Goal: Task Accomplishment & Management: Use online tool/utility

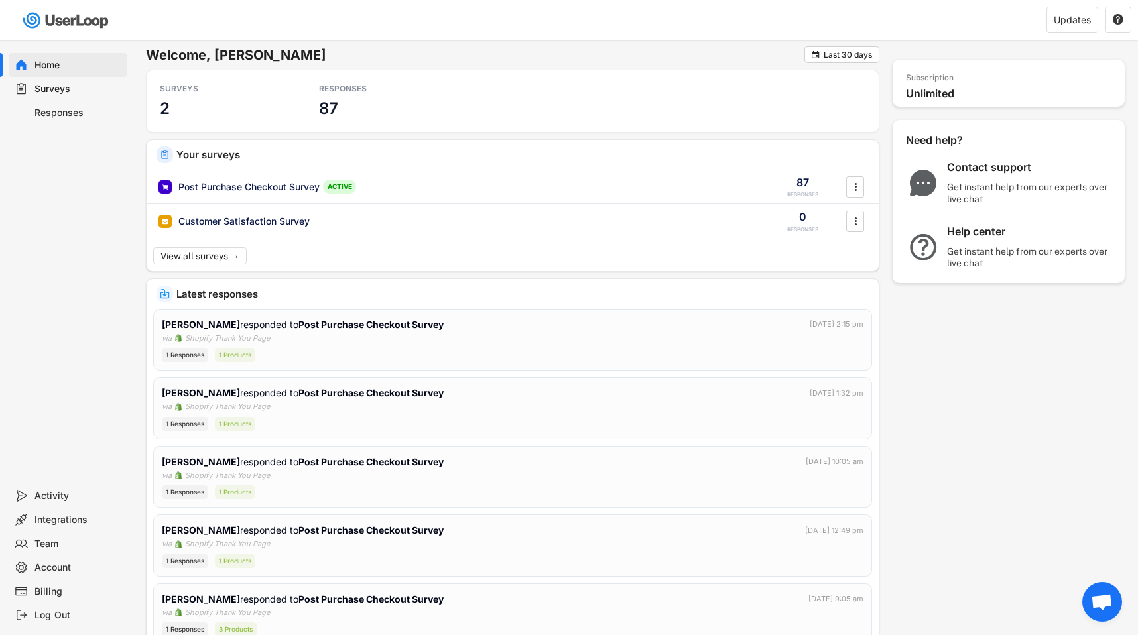
click at [64, 114] on div "Responses" at bounding box center [78, 113] width 88 height 13
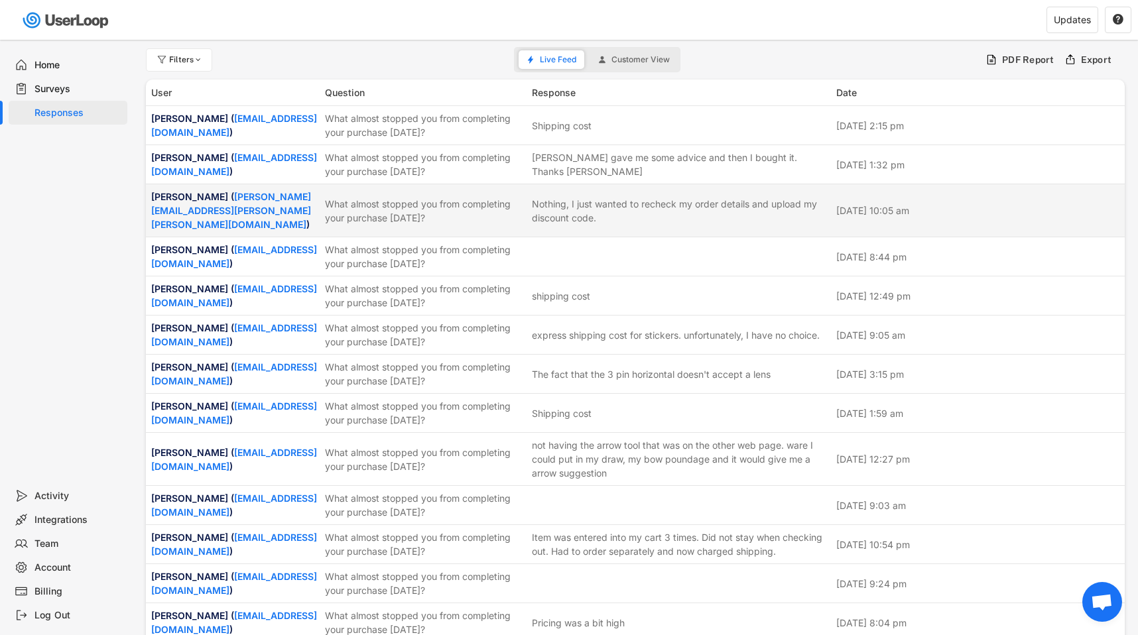
click at [680, 211] on div "Nothing, I just wanted to recheck my order details and upload my discount code." at bounding box center [680, 211] width 296 height 28
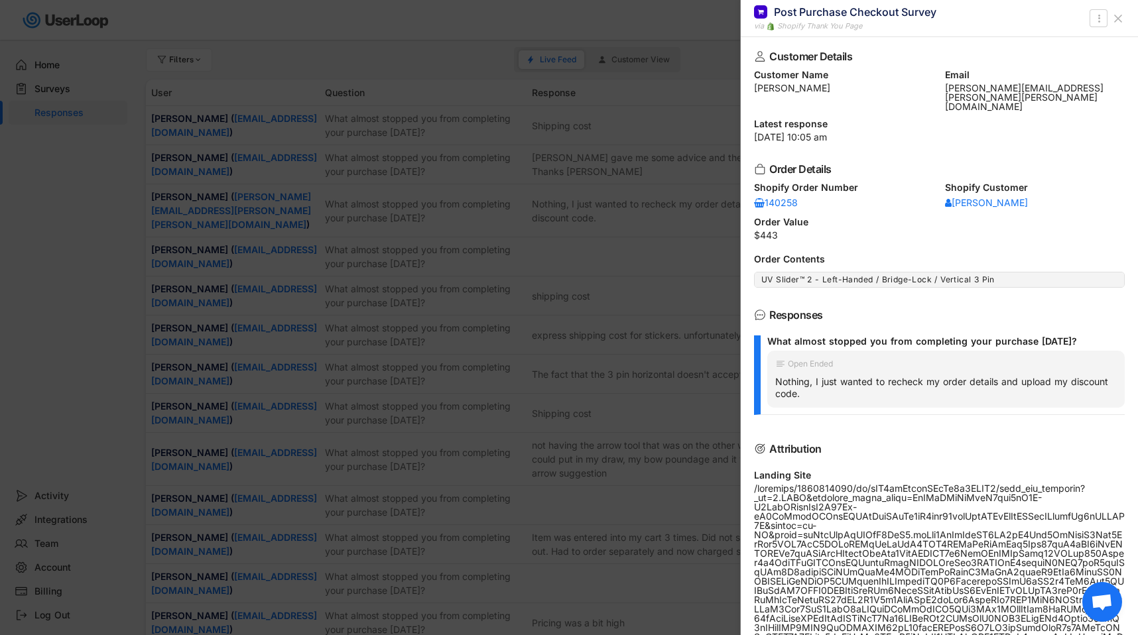
click at [1118, 19] on use at bounding box center [1118, 18] width 7 height 7
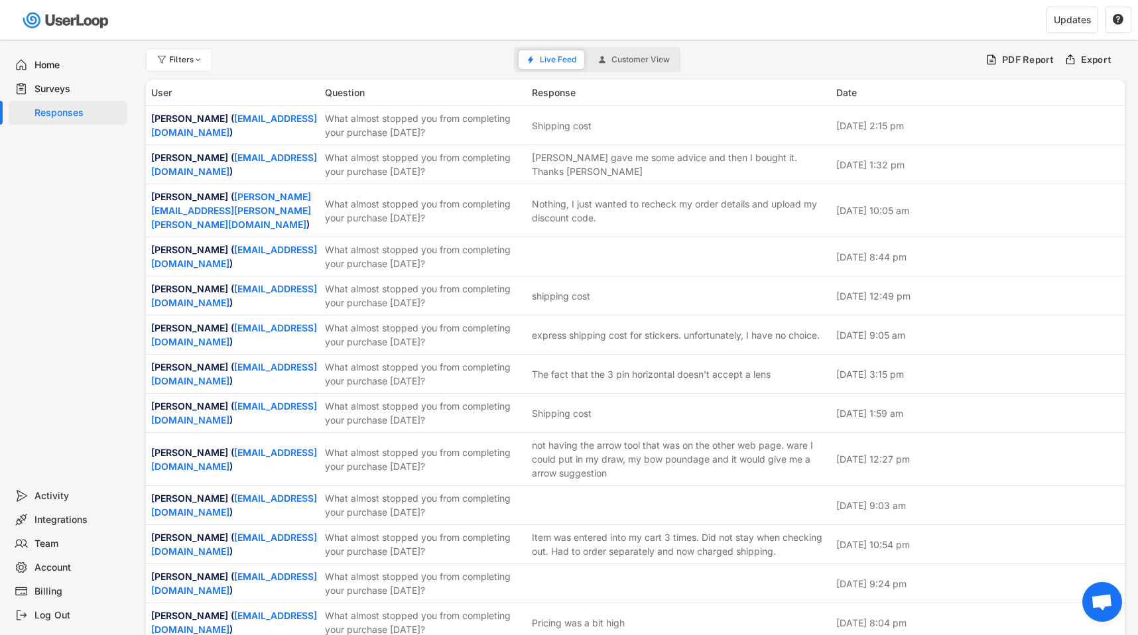
click at [52, 92] on div "Surveys" at bounding box center [78, 89] width 88 height 13
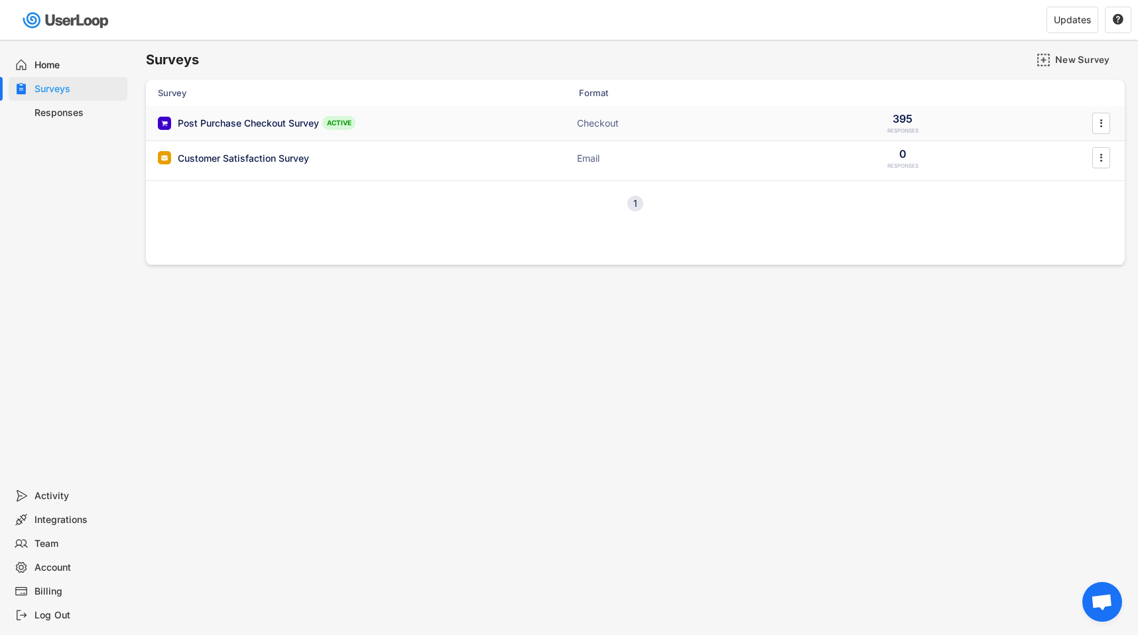
click at [293, 127] on div "Post Purchase Checkout Survey" at bounding box center [248, 123] width 141 height 13
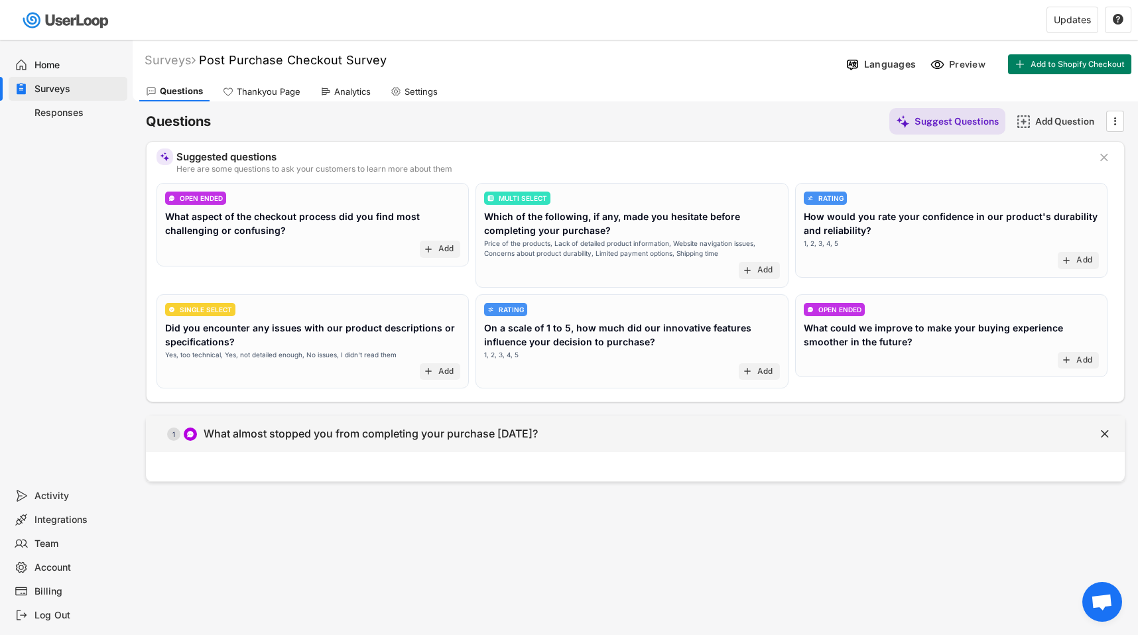
click at [376, 427] on div "What almost stopped you from completing your purchase [DATE]?" at bounding box center [371, 434] width 334 height 14
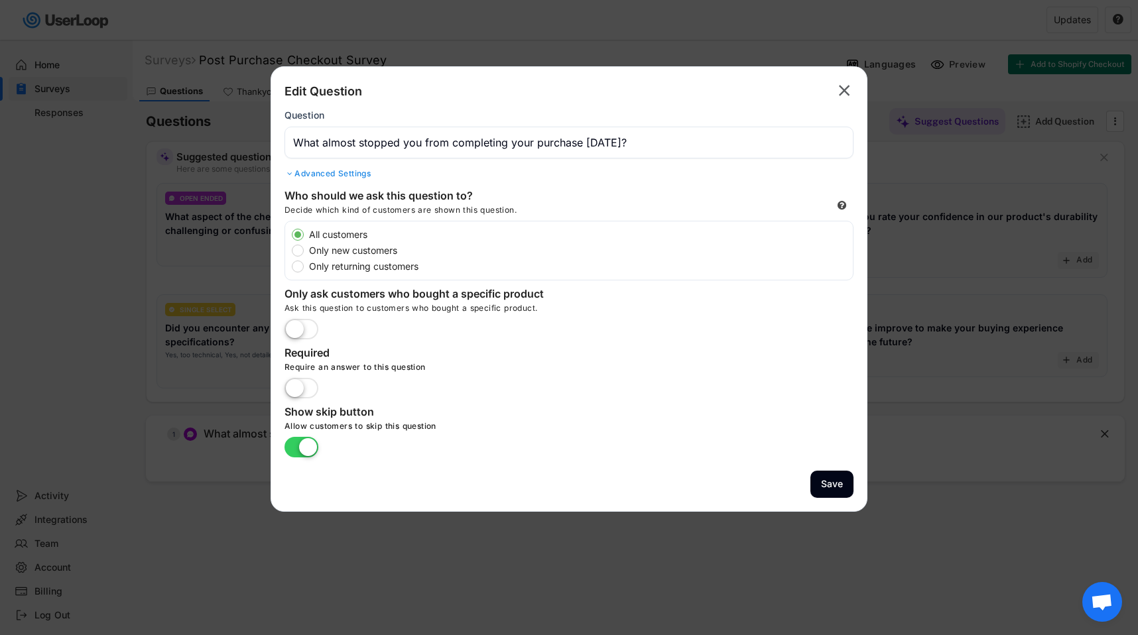
click at [848, 86] on text "" at bounding box center [844, 90] width 11 height 19
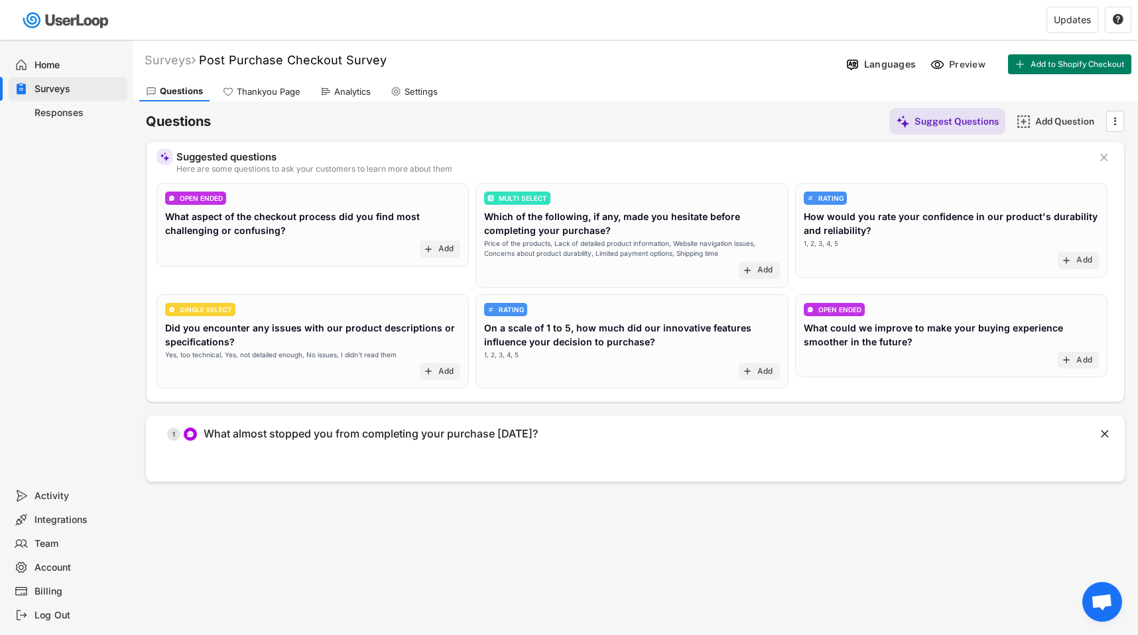
click at [76, 61] on div "Home" at bounding box center [78, 65] width 88 height 13
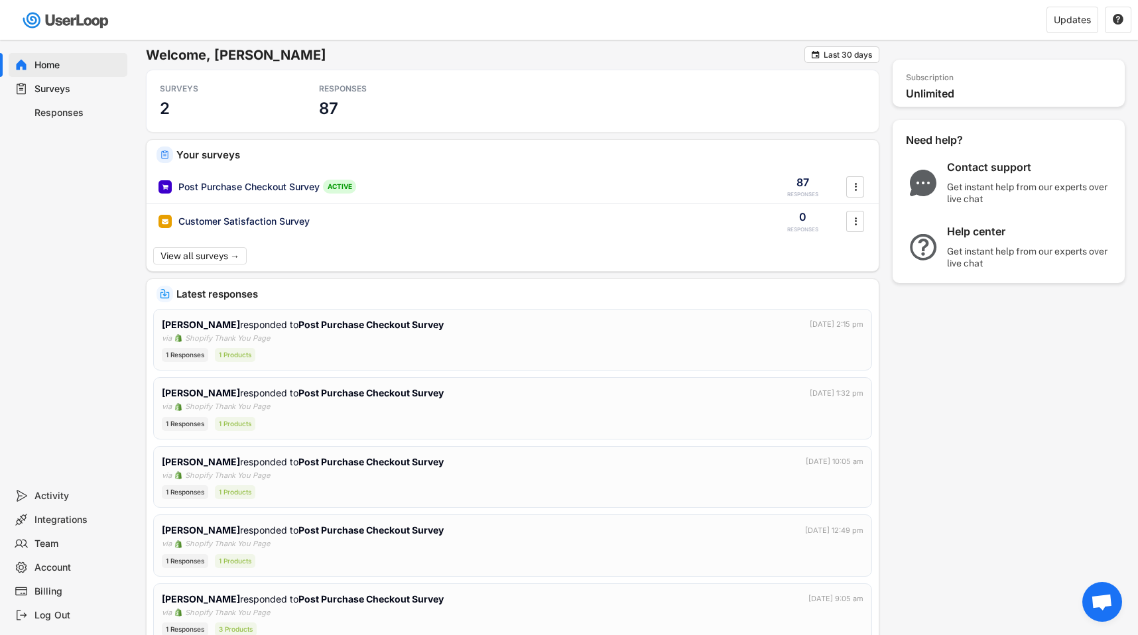
click at [58, 110] on div "Responses" at bounding box center [78, 113] width 88 height 13
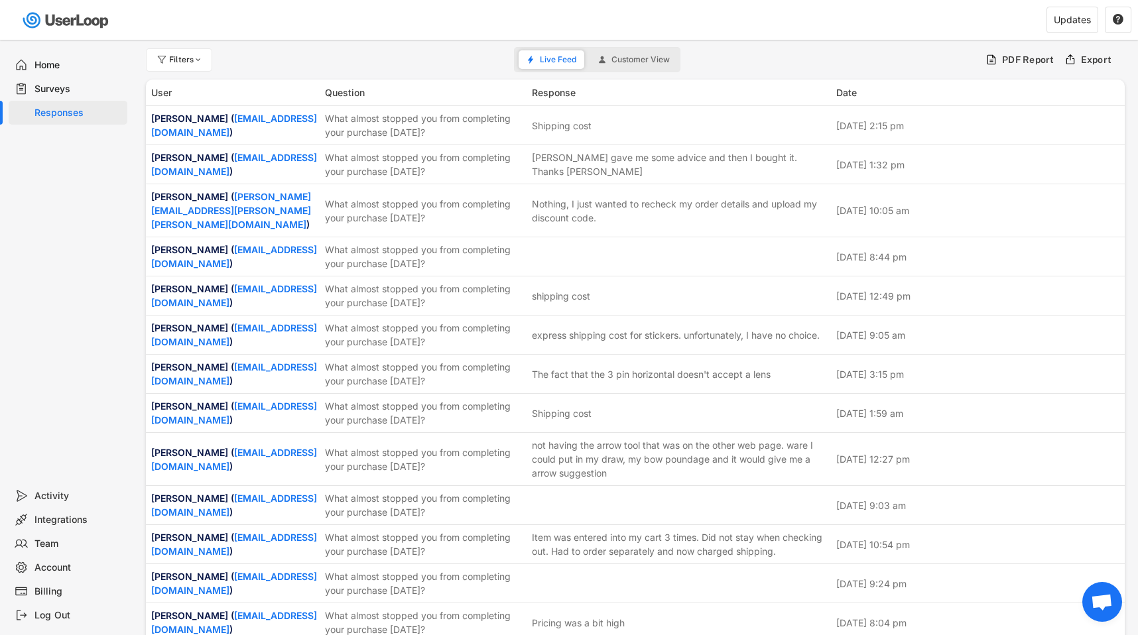
click at [179, 63] on div "Filters" at bounding box center [186, 60] width 34 height 8
select select
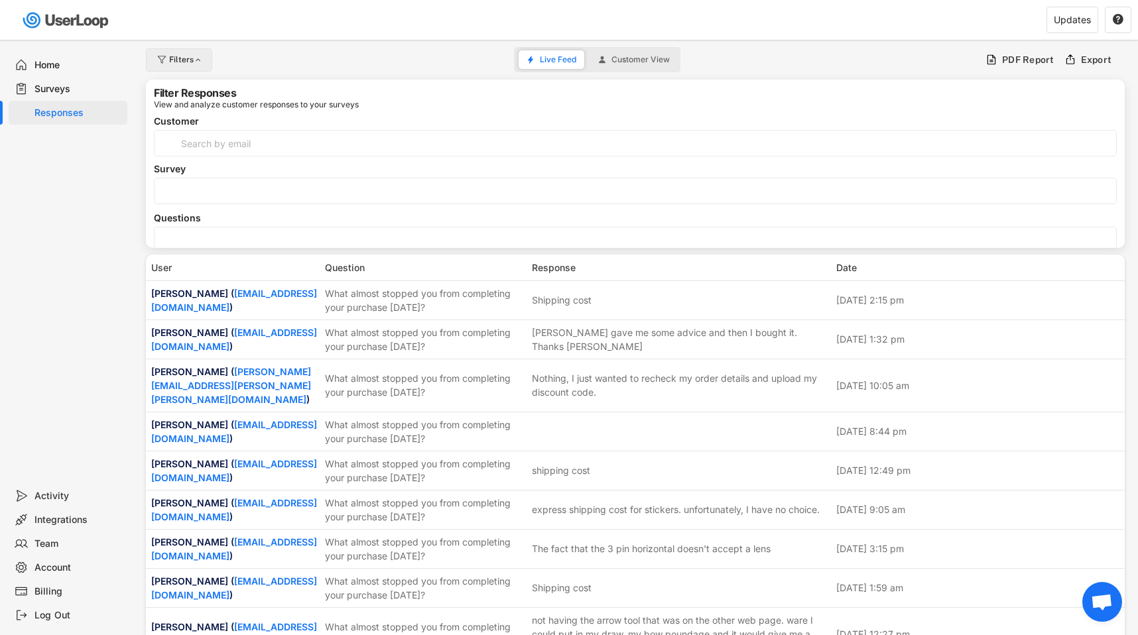
select select
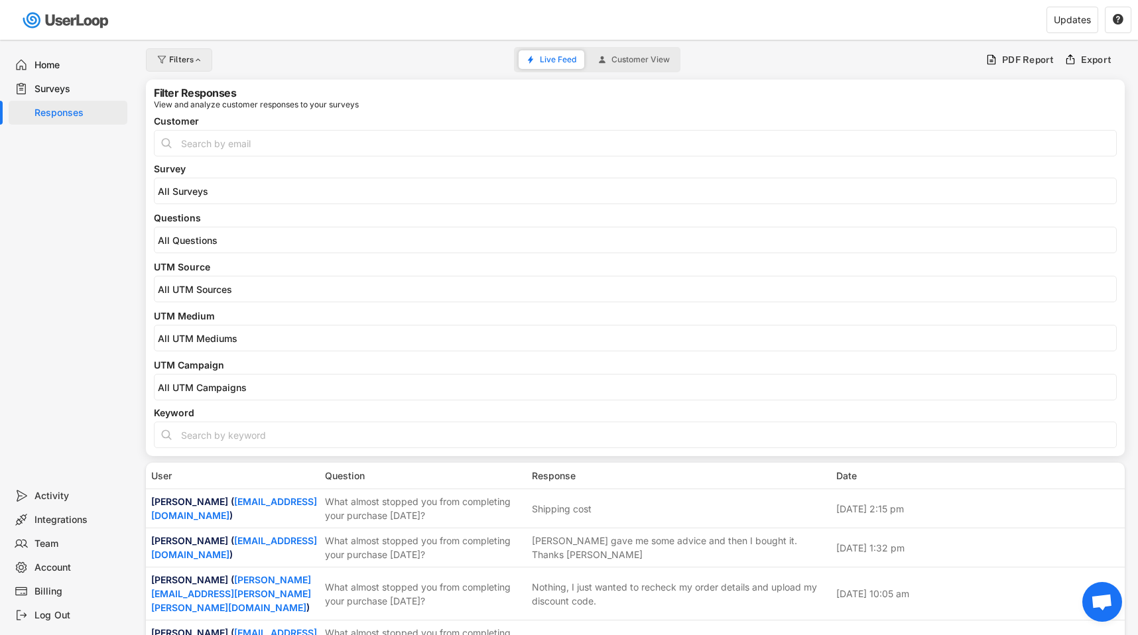
click at [179, 63] on div "Filters" at bounding box center [186, 60] width 34 height 8
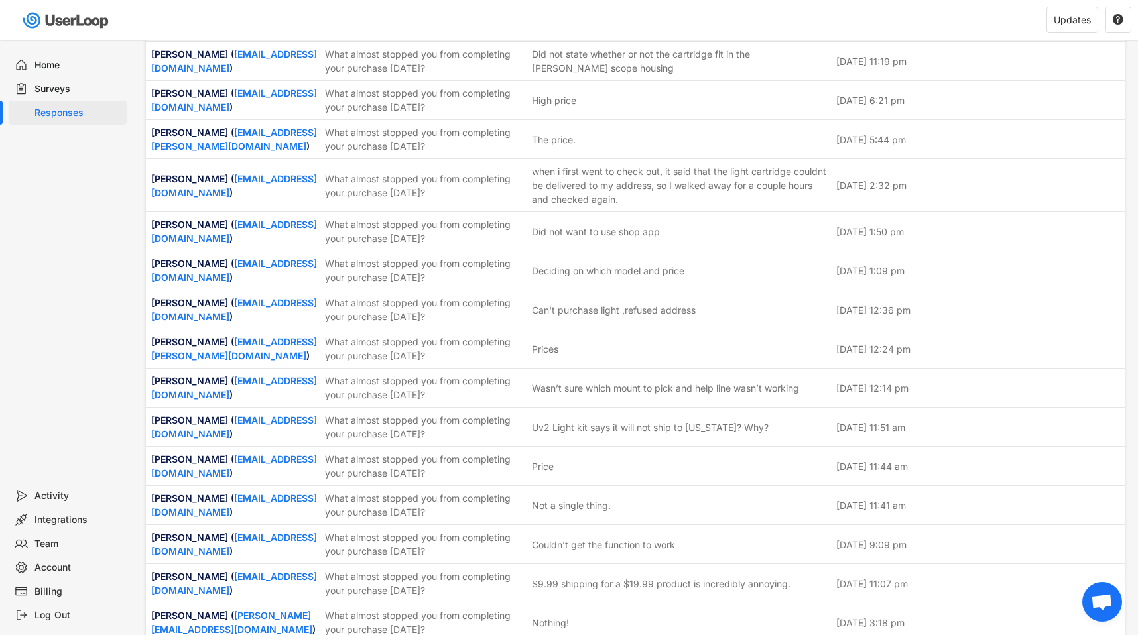
click at [100, 88] on div "Surveys" at bounding box center [78, 89] width 88 height 13
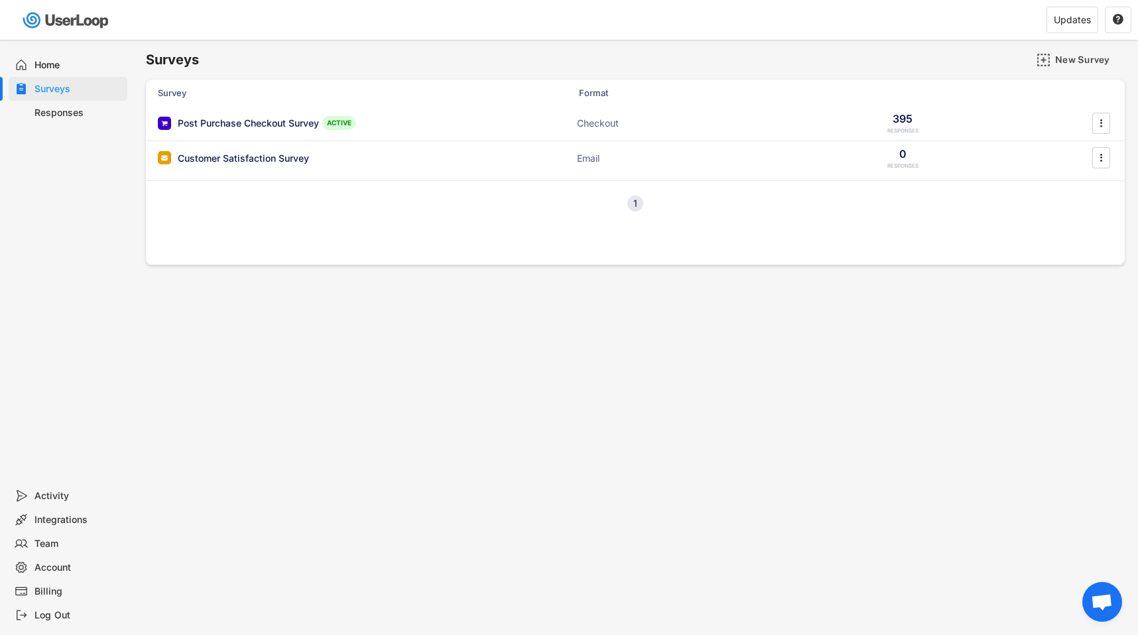
click at [48, 65] on div "Home" at bounding box center [78, 65] width 88 height 13
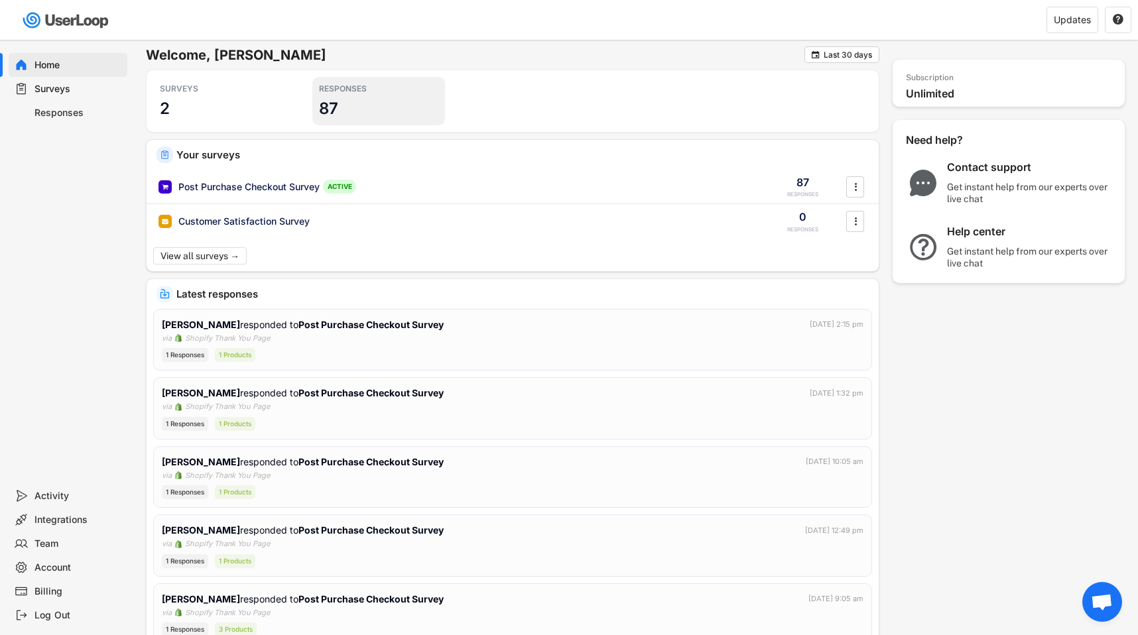
click at [339, 115] on div "RESPONSES 87" at bounding box center [378, 101] width 133 height 48
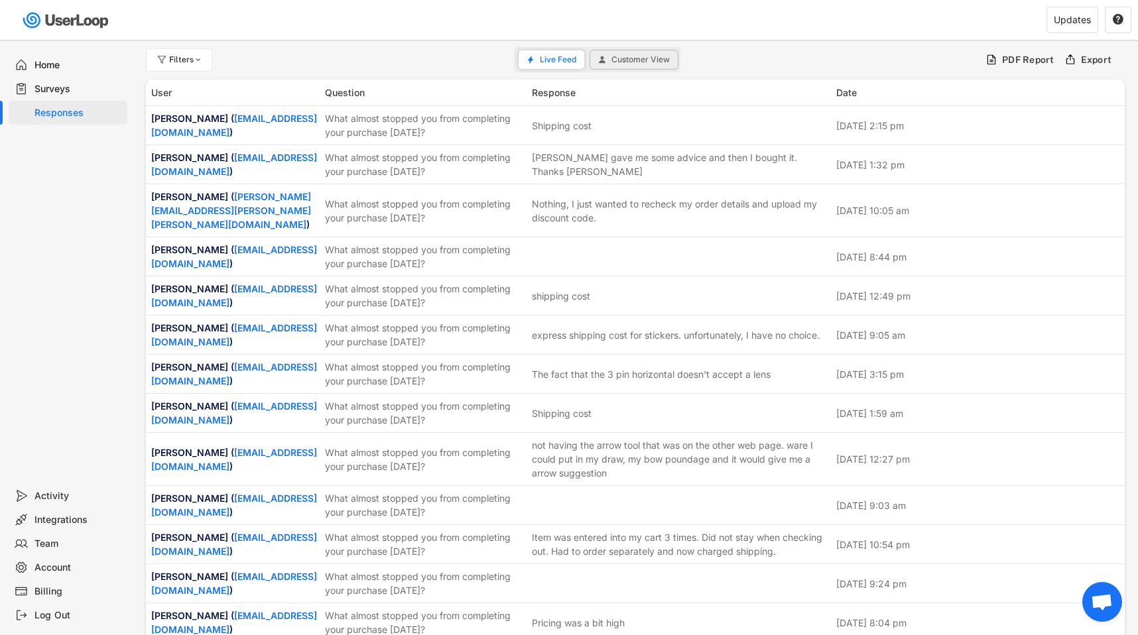
click at [651, 58] on span "Customer View" at bounding box center [640, 60] width 58 height 8
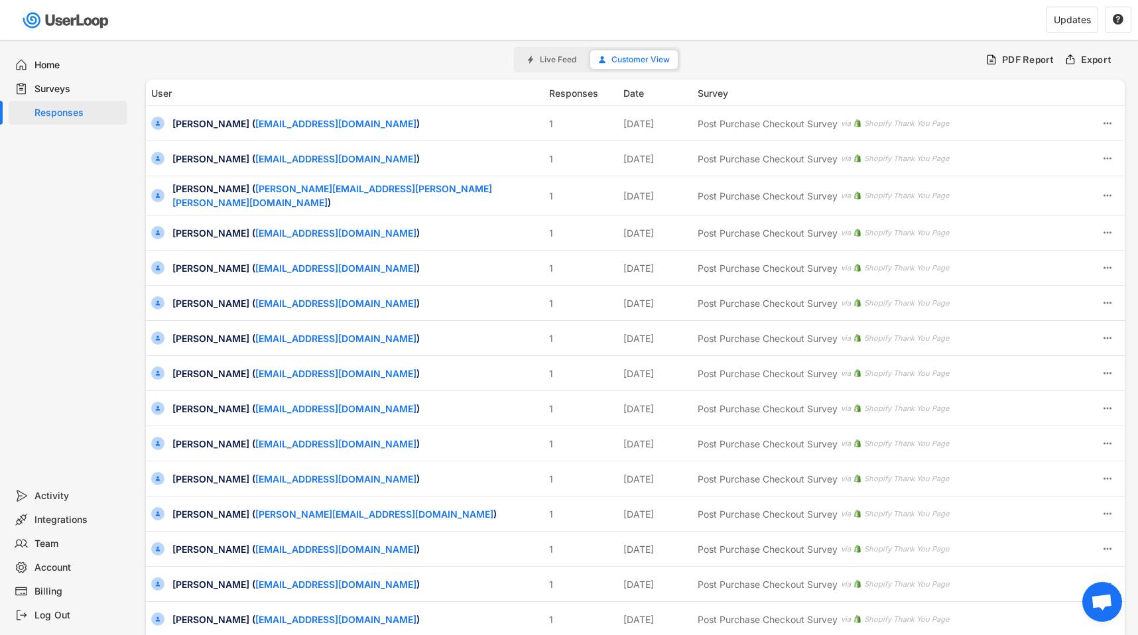
click at [565, 56] on span "Live Feed" at bounding box center [558, 60] width 36 height 8
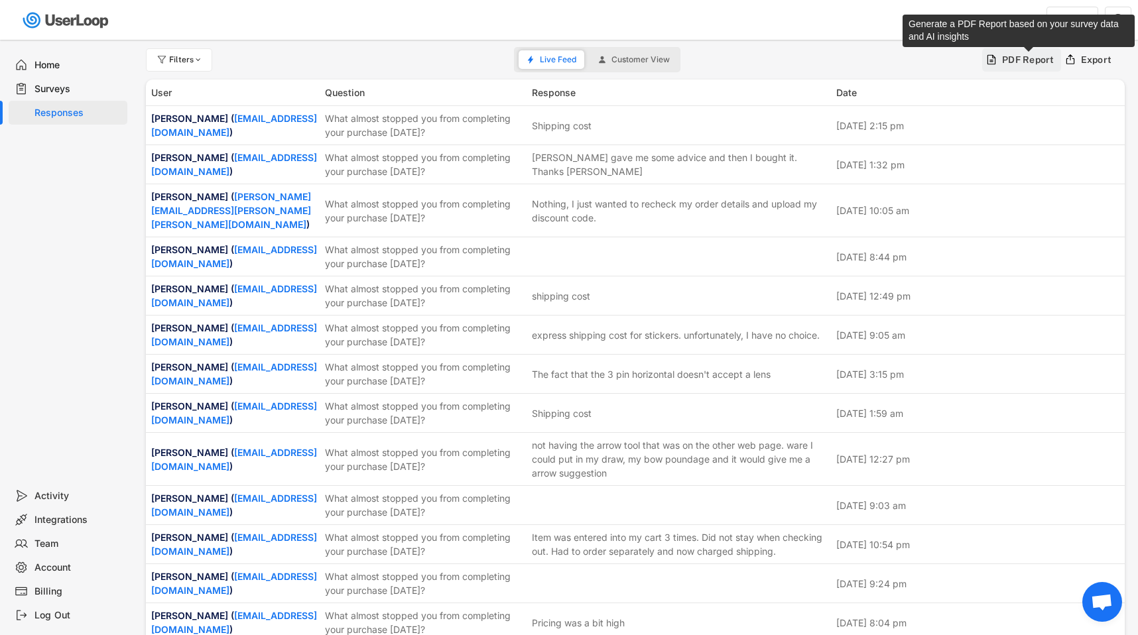
click at [1008, 60] on div "PDF Report" at bounding box center [1028, 60] width 52 height 12
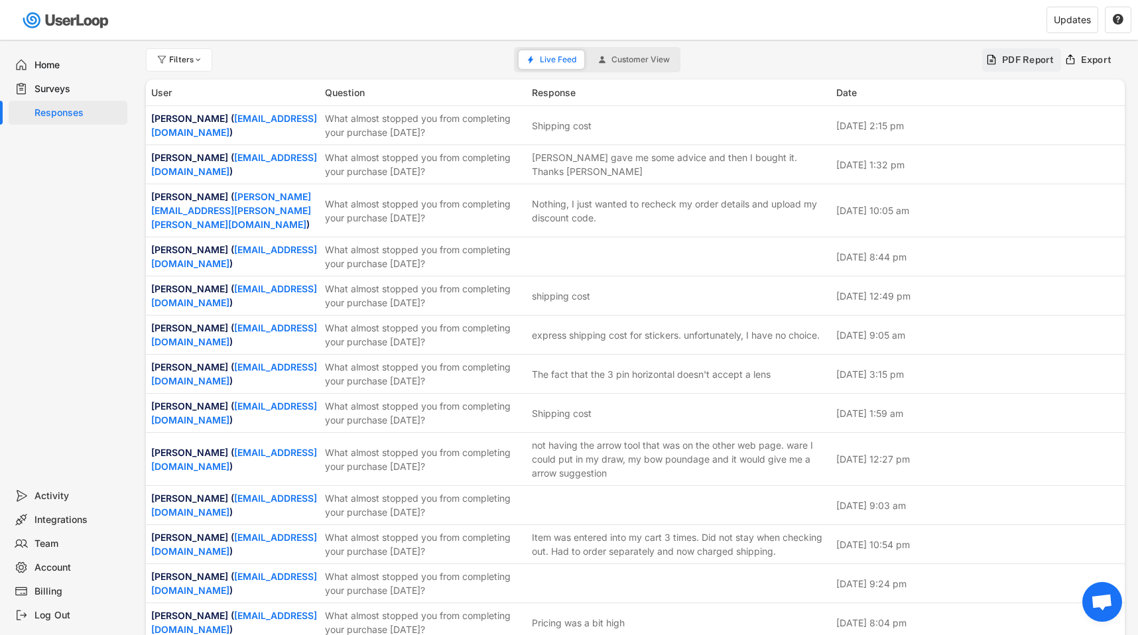
type input "[DATE] - [DATE]"
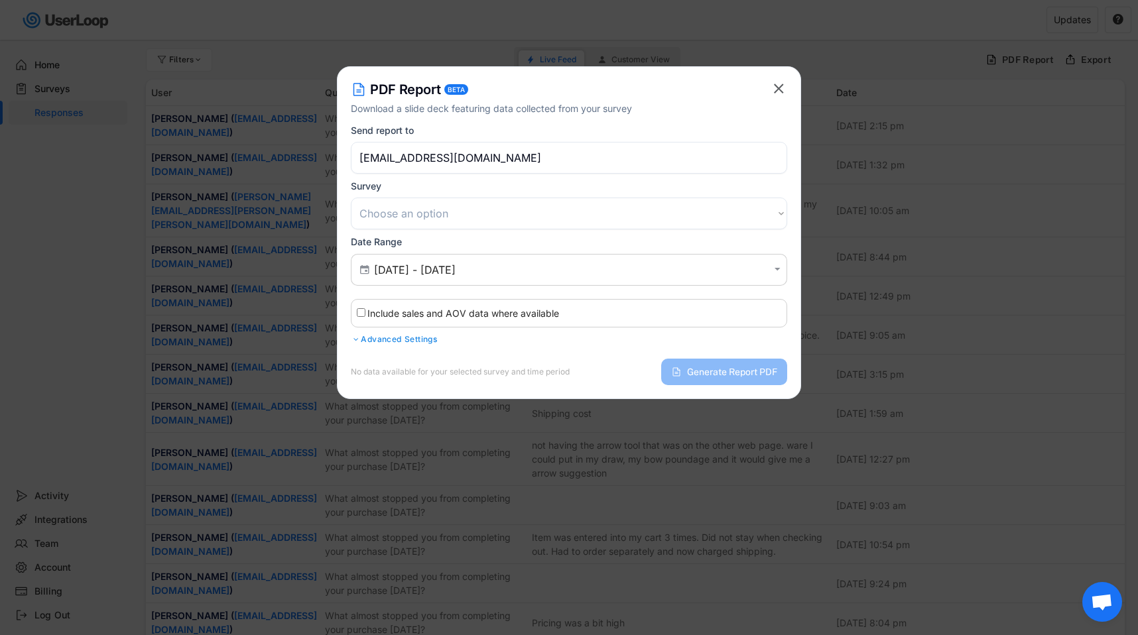
click at [613, 209] on select "Choose an option Post Purchase Checkout Survey Customer Satisfaction Survey" at bounding box center [569, 214] width 436 height 32
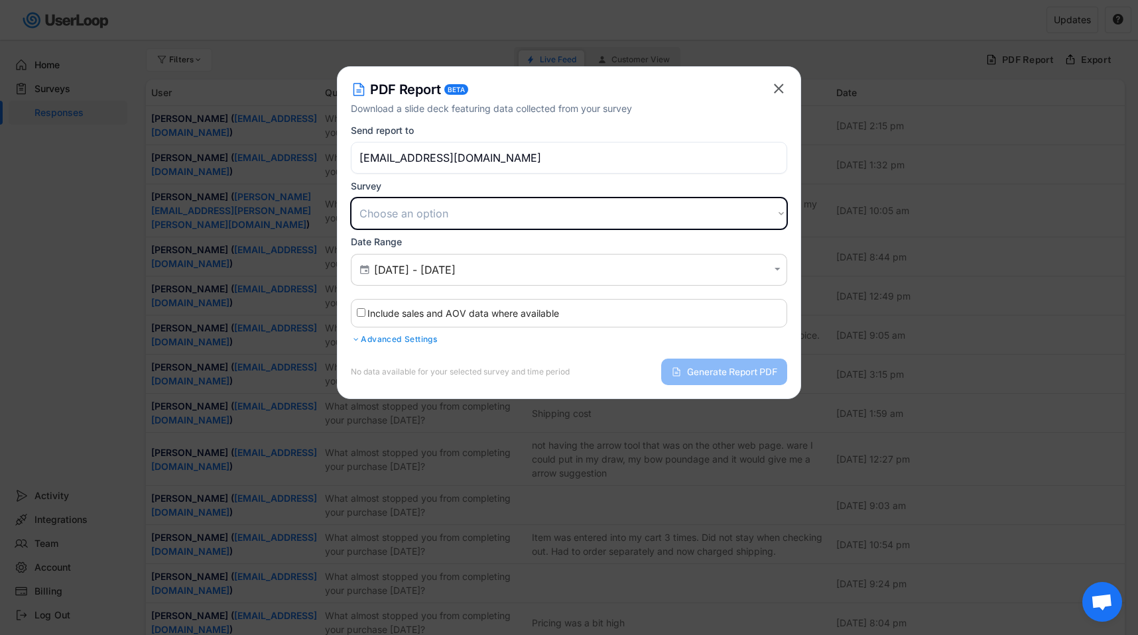
select select ""1348695171700984260__LOOKUP__1745414302700x350545066782429440""
click at [351, 198] on select "Choose an option Post Purchase Checkout Survey Customer Satisfaction Survey" at bounding box center [569, 214] width 436 height 32
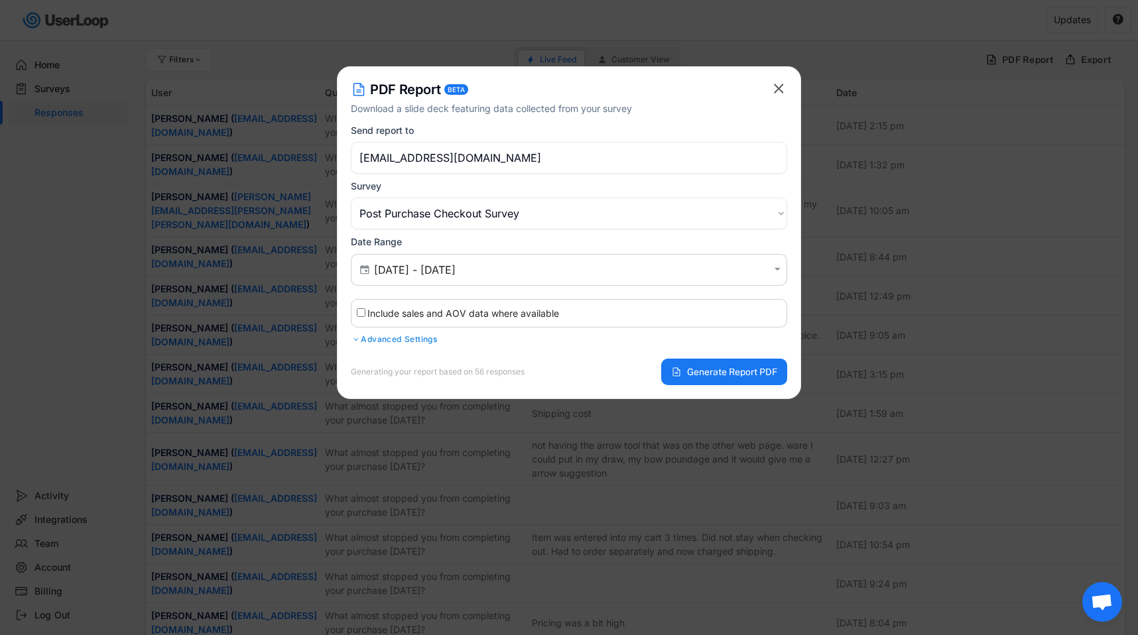
click at [581, 314] on div "Include sales and AOV data where available" at bounding box center [569, 313] width 436 height 29
click at [470, 299] on div "Include sales and AOV data where available" at bounding box center [569, 313] width 436 height 29
click at [363, 316] on input "Include sales and AOV data where available" at bounding box center [361, 312] width 9 height 9
checkbox input "true"
click at [361, 344] on div "Advanced Settings" at bounding box center [569, 339] width 436 height 11
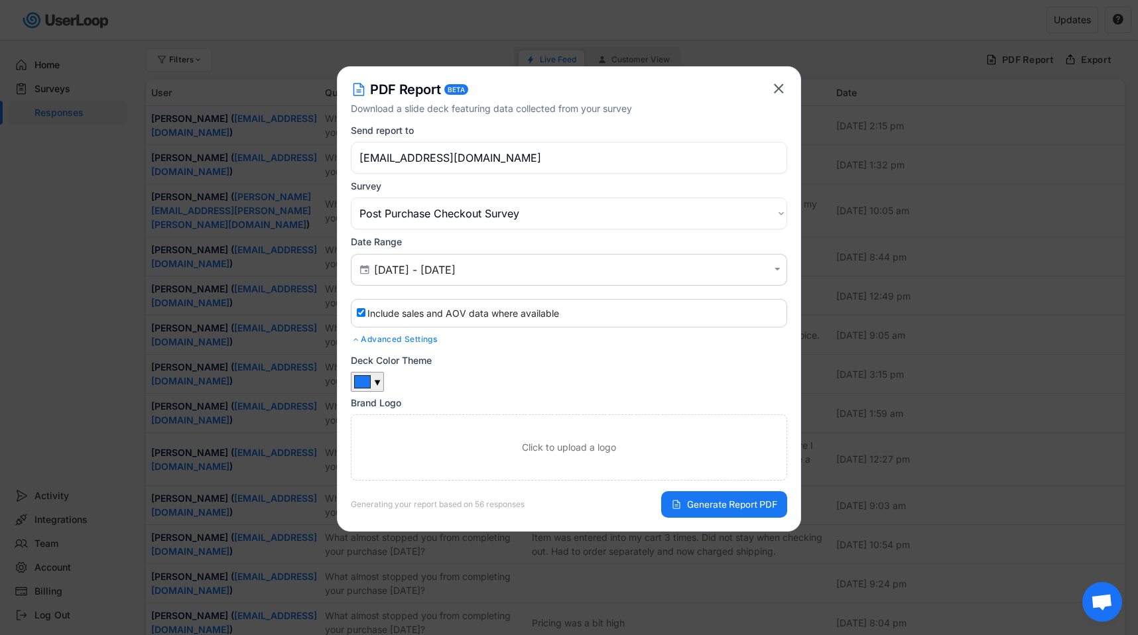
click at [361, 344] on div "Advanced Settings" at bounding box center [569, 339] width 436 height 11
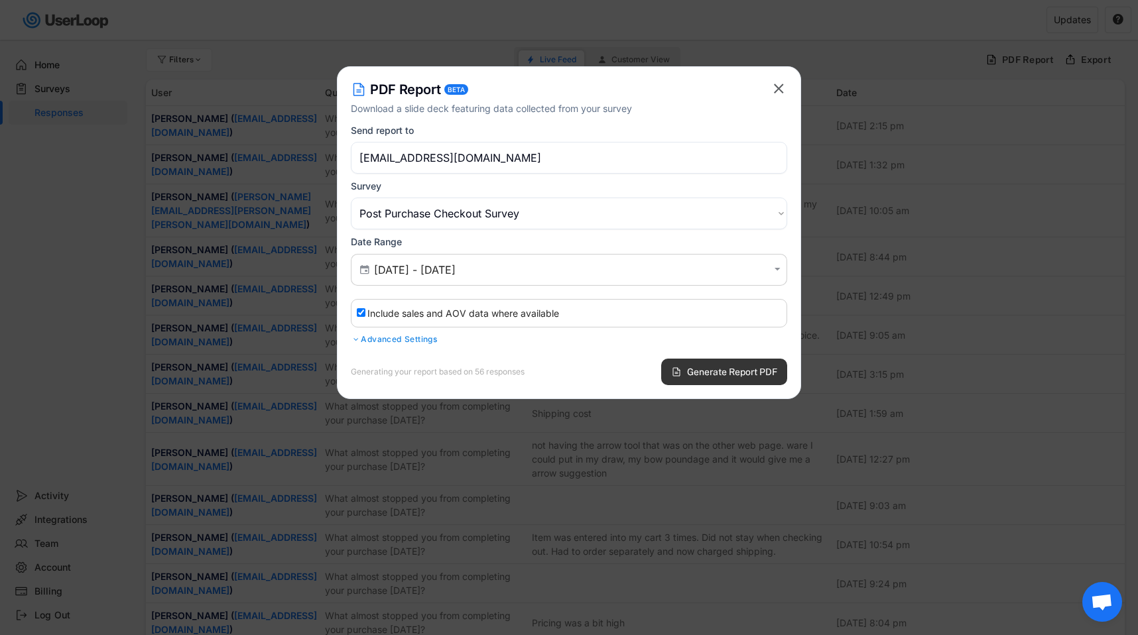
click at [699, 374] on span "Generate Report PDF" at bounding box center [732, 371] width 90 height 9
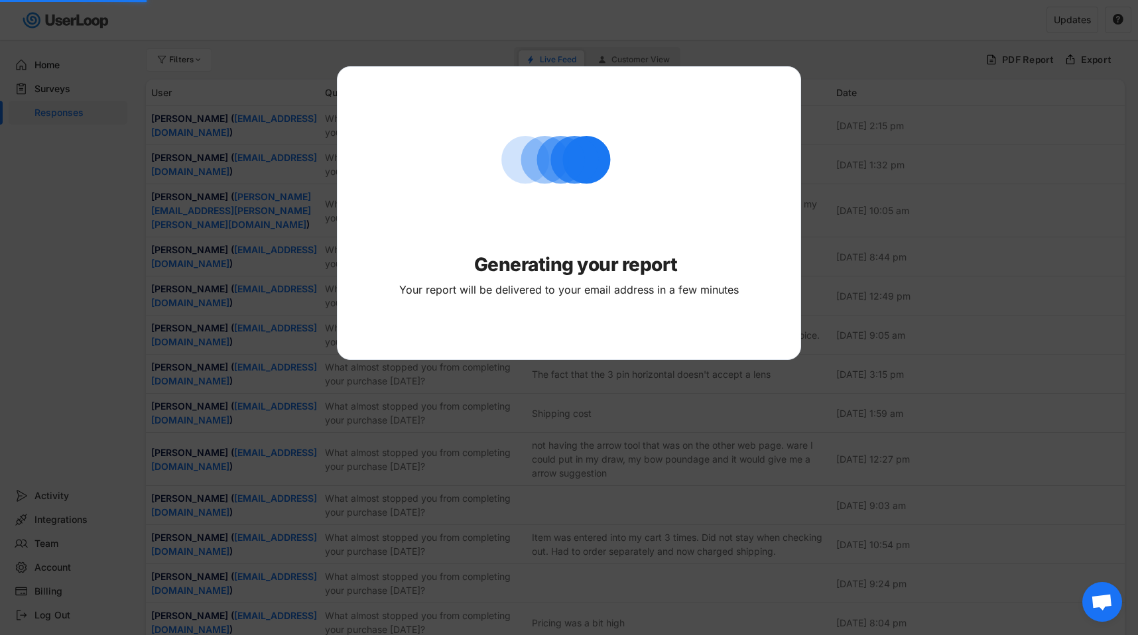
select select ""PLACEHOLDER_1427118222253""
checkbox input "false"
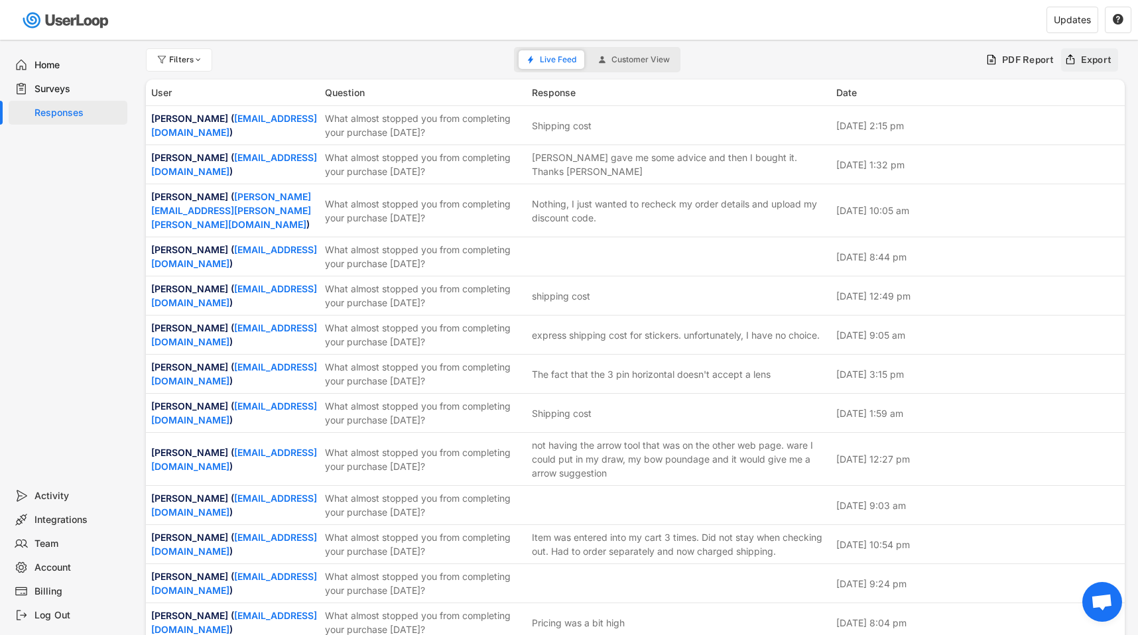
click at [1091, 55] on div "Export" at bounding box center [1096, 60] width 31 height 12
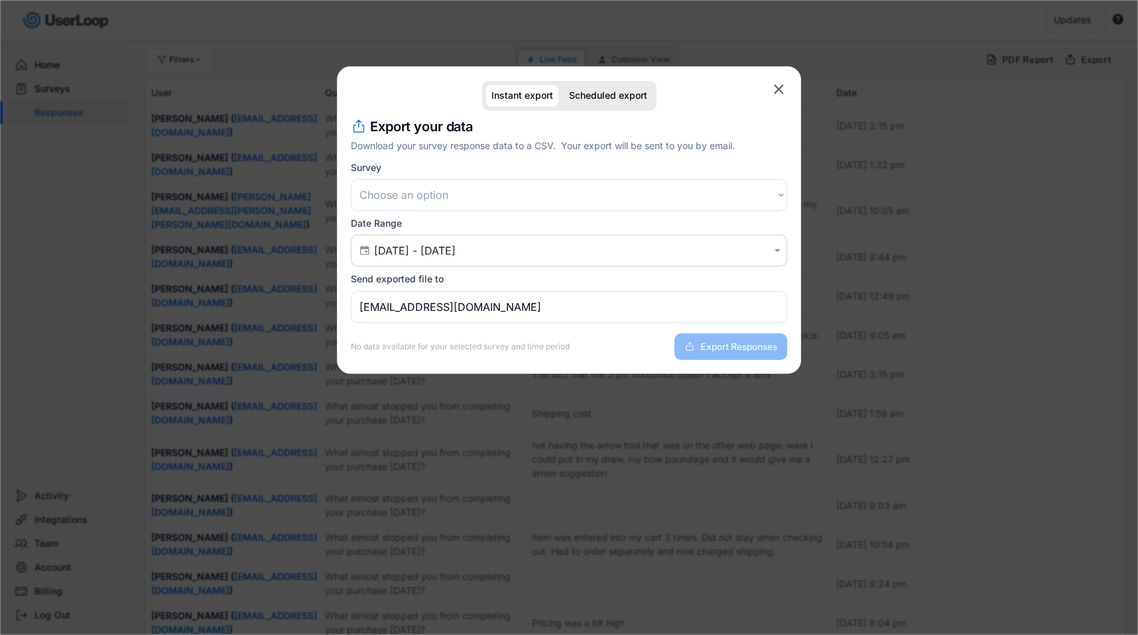
click at [505, 189] on select "Choose an option Post Purchase Checkout Survey Customer Satisfaction Survey" at bounding box center [569, 195] width 436 height 32
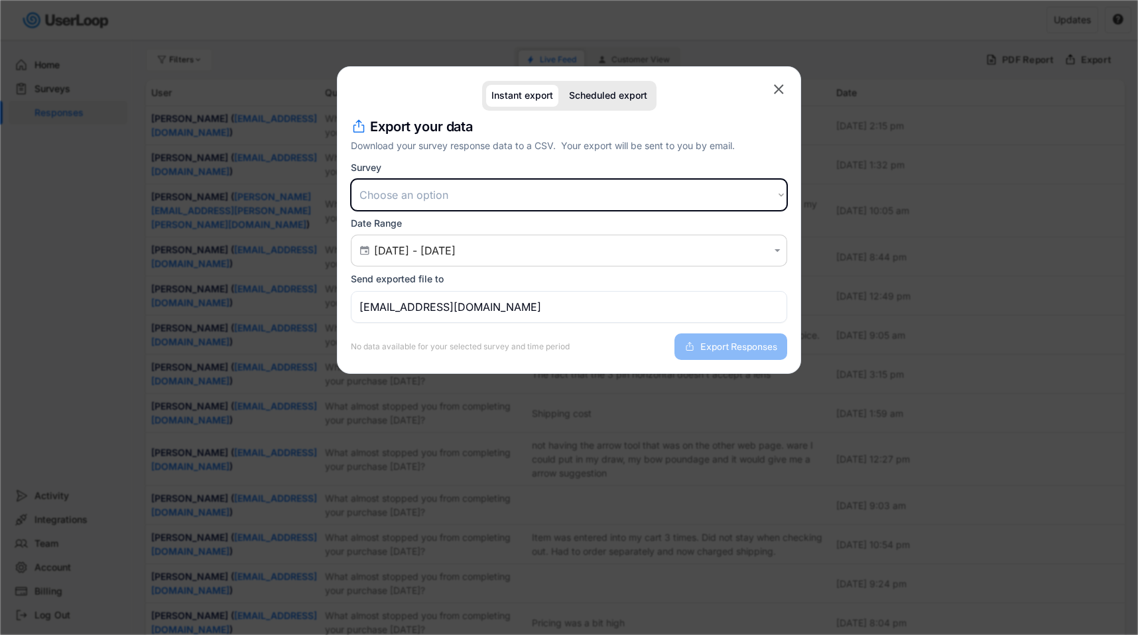
select select ""1348695171700984260__LOOKUP__1745414302700x350545066782429440""
click at [351, 179] on select "Choose an option Post Purchase Checkout Survey Customer Satisfaction Survey" at bounding box center [569, 195] width 436 height 32
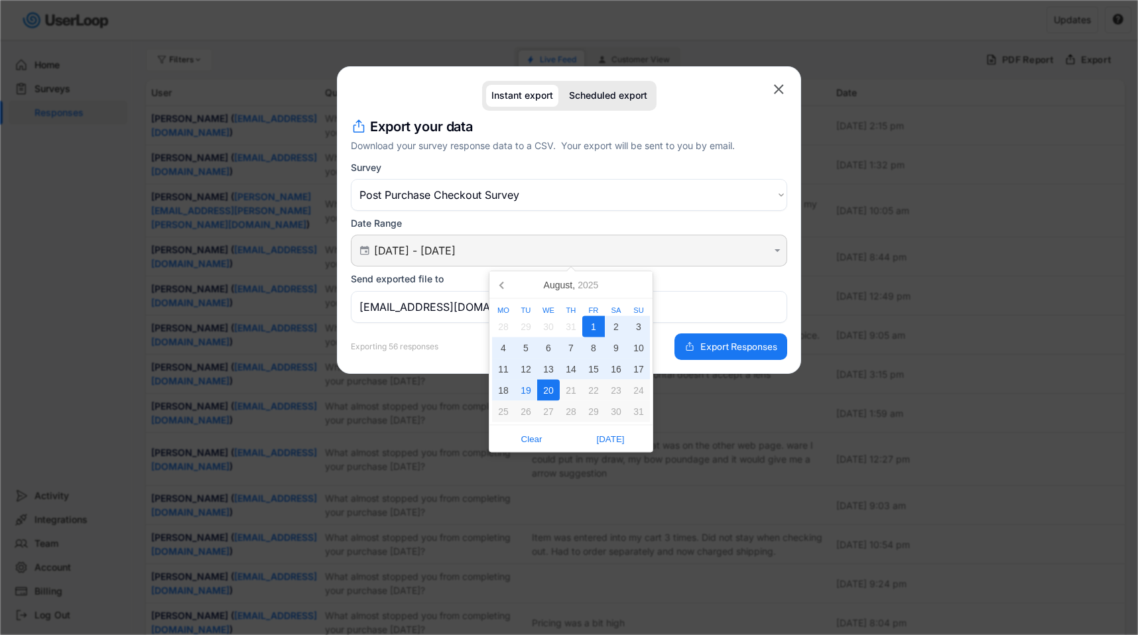
click at [522, 249] on input "[DATE] - [DATE]" at bounding box center [571, 250] width 394 height 13
click at [503, 285] on icon at bounding box center [502, 285] width 21 height 21
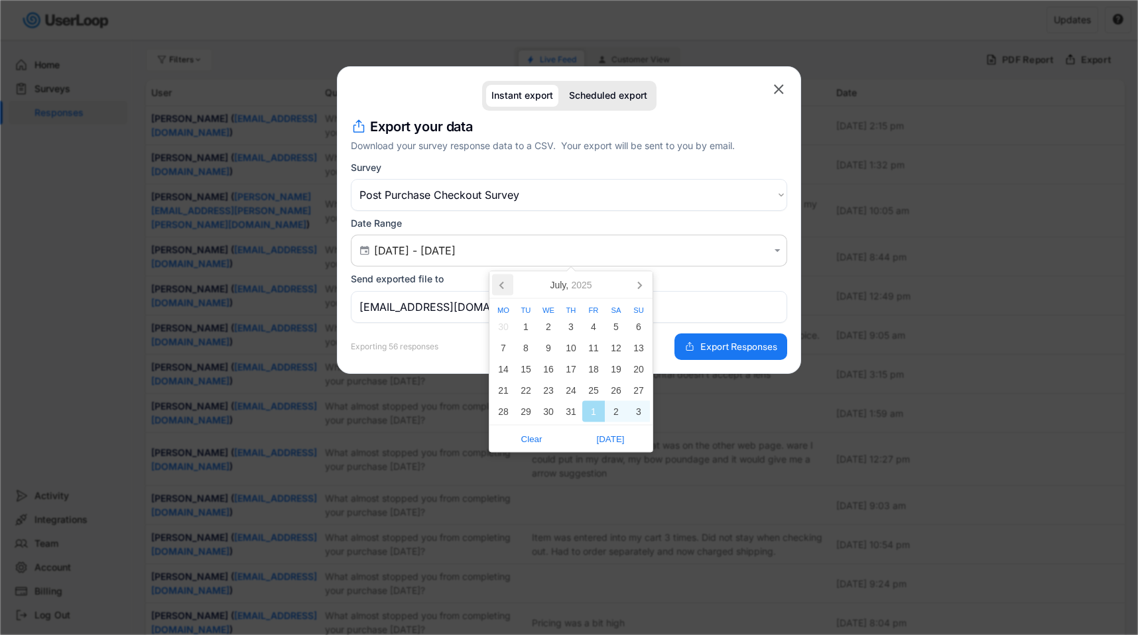
click at [503, 285] on icon at bounding box center [502, 285] width 21 height 21
click at [615, 322] on div "1" at bounding box center [616, 326] width 23 height 21
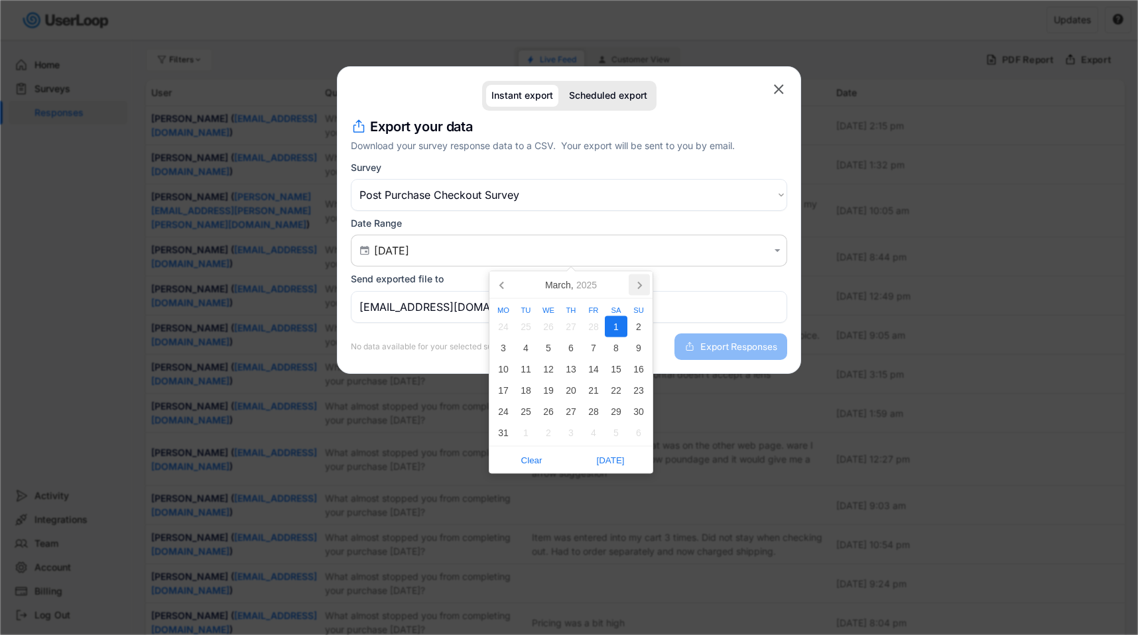
click at [631, 287] on icon at bounding box center [639, 285] width 21 height 21
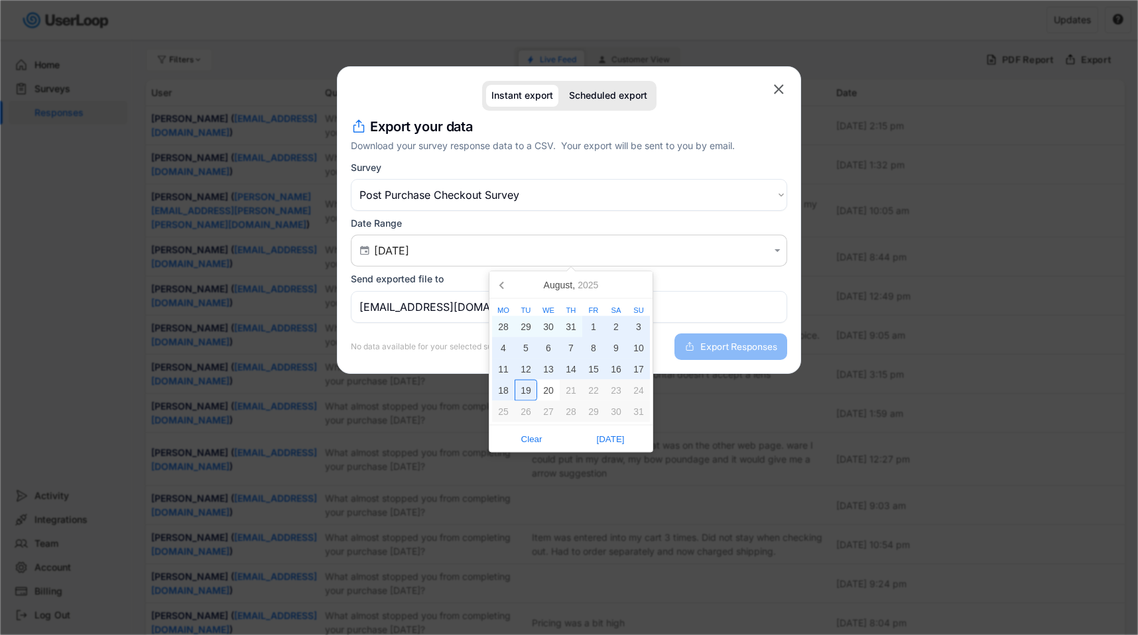
click at [532, 392] on div "19" at bounding box center [526, 390] width 23 height 21
type input "[DATE] - [DATE]"
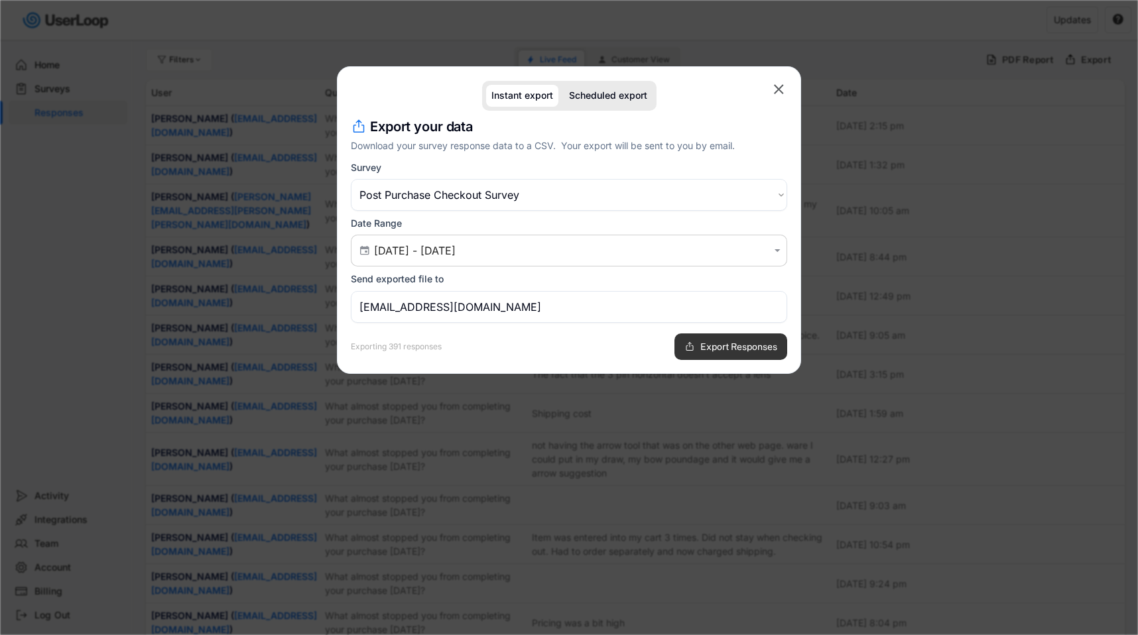
click at [735, 355] on button "Export Responses" at bounding box center [730, 347] width 113 height 27
